Goal: Task Accomplishment & Management: Use online tool/utility

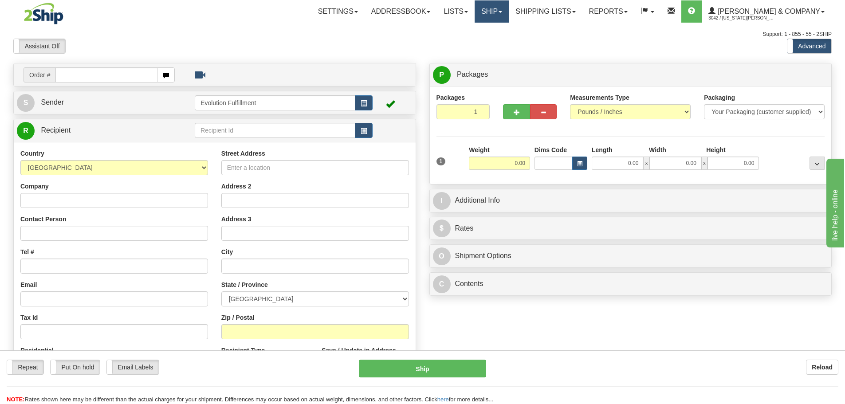
click at [509, 13] on link "Ship" at bounding box center [491, 11] width 34 height 22
click at [499, 42] on span "OnHold / Order Queue" at bounding box center [468, 42] width 63 height 7
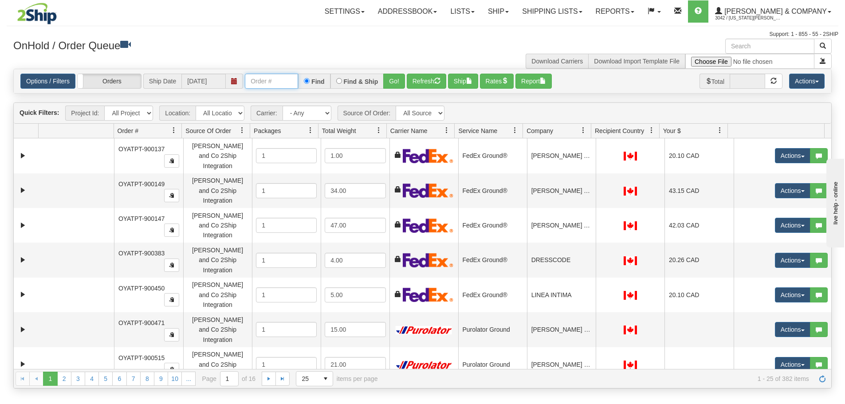
click at [269, 78] on input "text" at bounding box center [271, 81] width 53 height 15
paste input "#OYATPT-902546"
click at [251, 79] on input "#OYATPT-902546" at bounding box center [271, 81] width 53 height 15
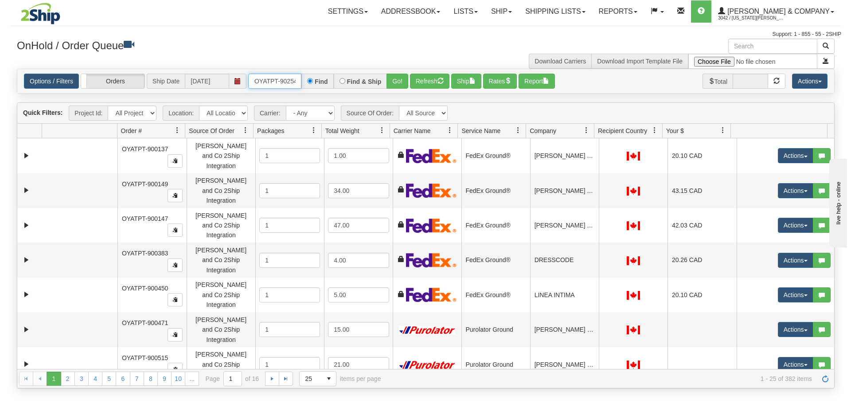
scroll to position [0, 0]
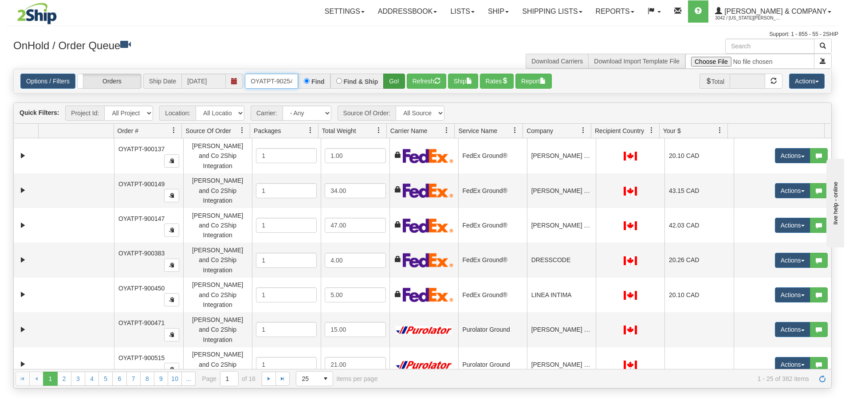
type input "OYATPT-902546"
click at [393, 76] on button "Go!" at bounding box center [394, 81] width 22 height 15
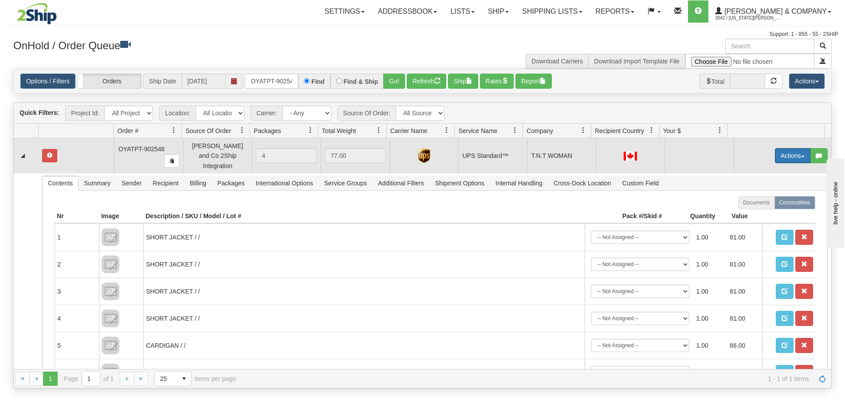
click at [775, 148] on button "Actions" at bounding box center [792, 155] width 35 height 15
click at [750, 170] on span "Open" at bounding box center [758, 172] width 21 height 7
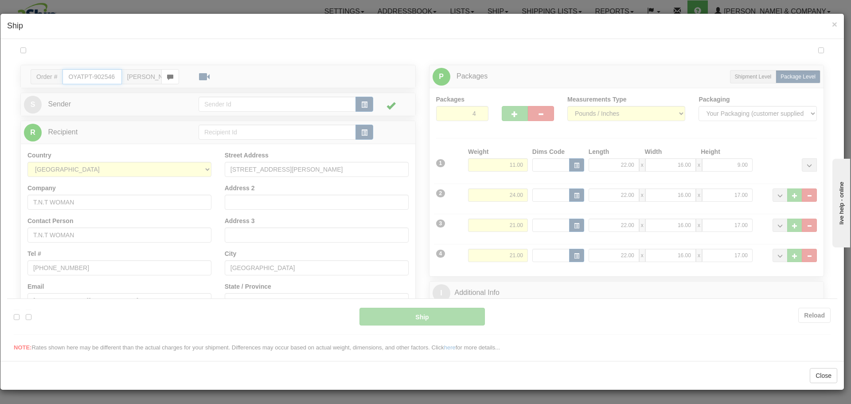
type input "11"
type input "22:12"
type input "16:00"
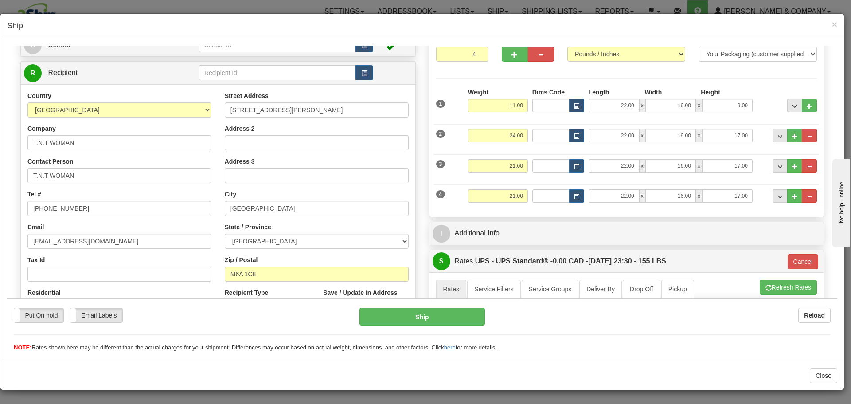
scroll to position [40, 0]
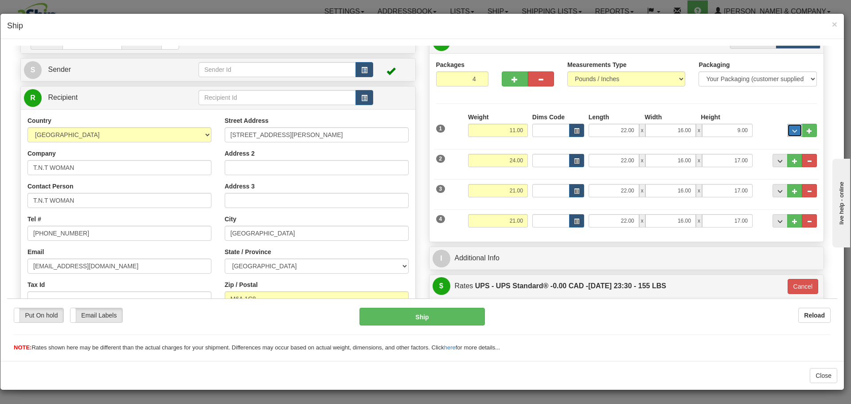
click at [787, 132] on button "..." at bounding box center [794, 129] width 15 height 13
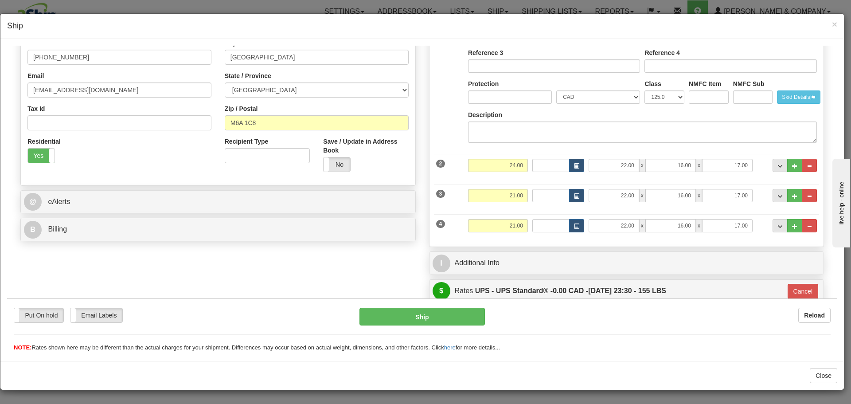
scroll to position [217, 0]
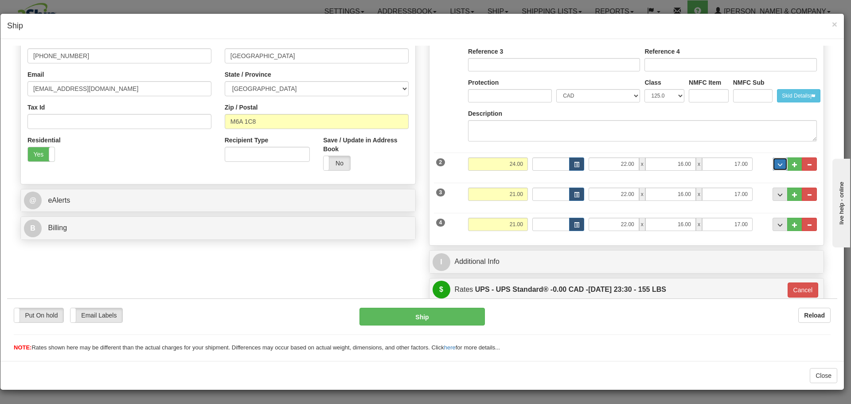
click at [778, 164] on span "..." at bounding box center [780, 164] width 5 height 5
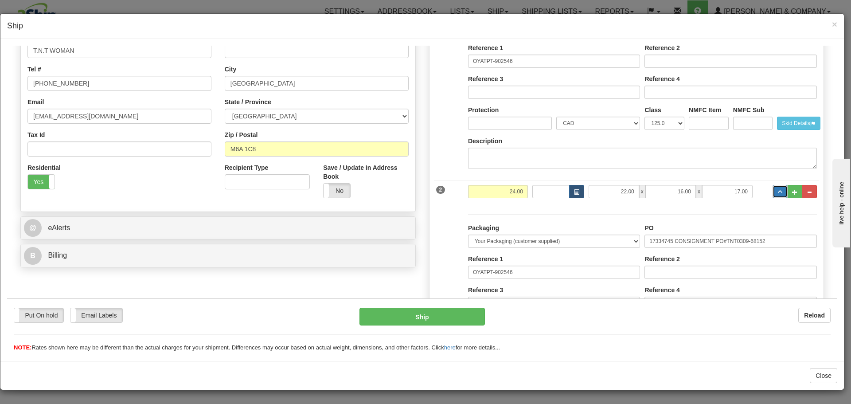
scroll to position [44, 0]
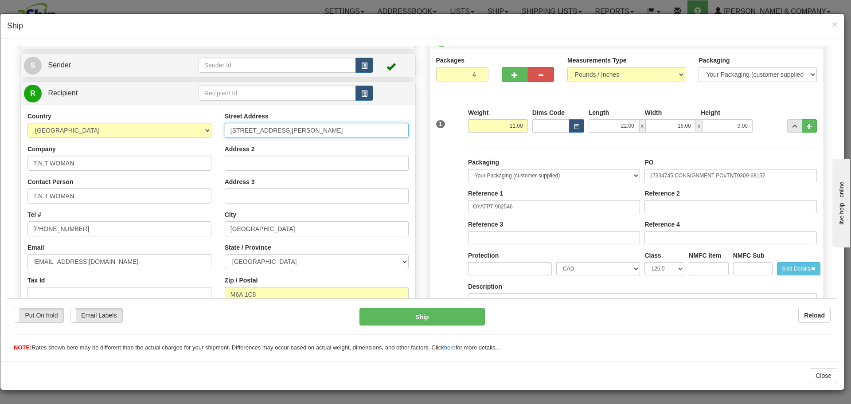
drag, startPoint x: 335, startPoint y: 130, endPoint x: 330, endPoint y: 129, distance: 4.5
click at [330, 129] on input "[STREET_ADDRESS][PERSON_NAME]" at bounding box center [317, 129] width 184 height 15
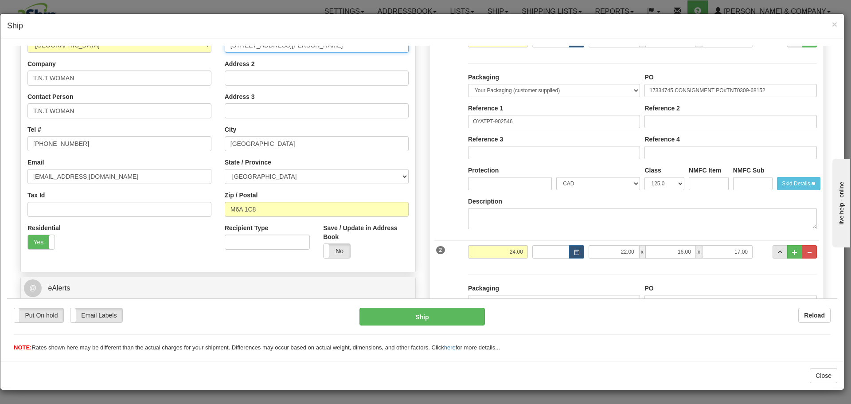
scroll to position [0, 0]
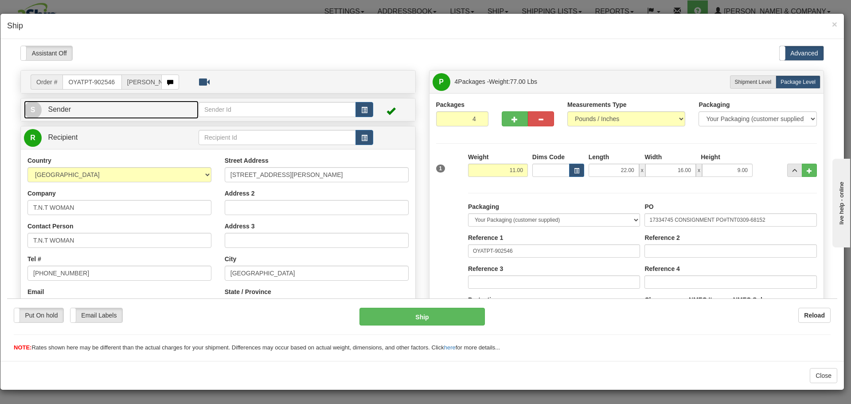
click at [167, 111] on link "S Sender" at bounding box center [111, 109] width 175 height 18
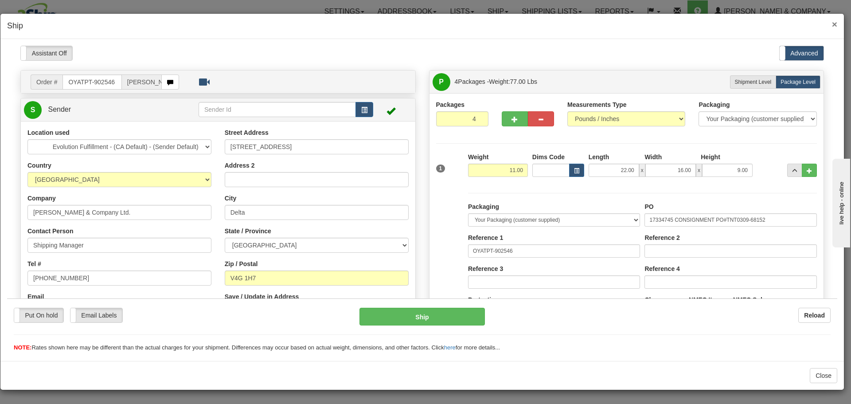
click at [837, 26] on span "×" at bounding box center [834, 24] width 5 height 10
